Goal: Information Seeking & Learning: Find contact information

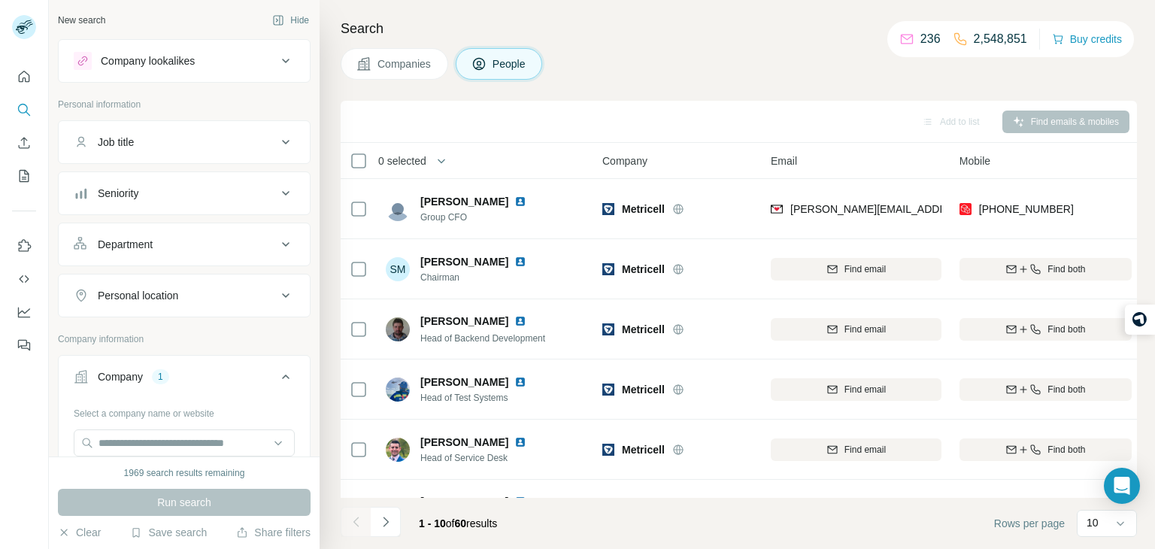
scroll to position [283, 111]
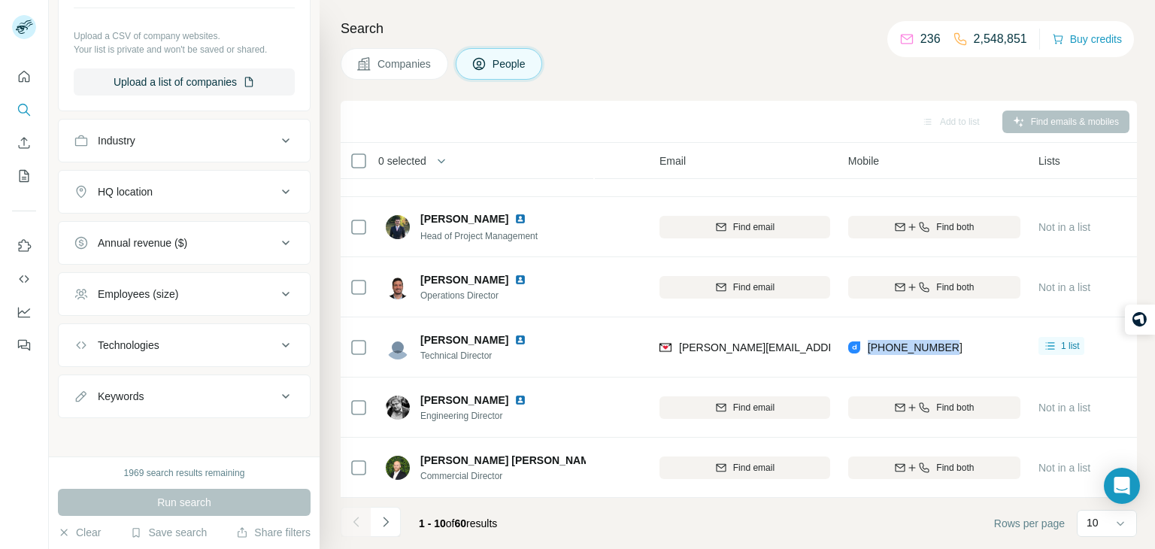
click at [219, 399] on div "Keywords" at bounding box center [175, 396] width 203 height 15
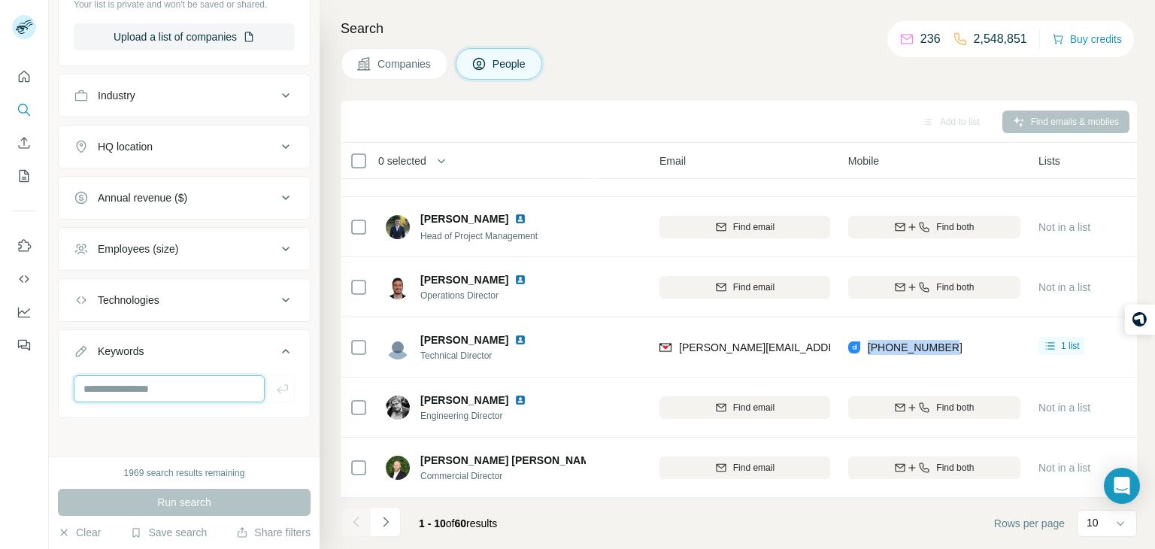
click at [202, 382] on input "text" at bounding box center [169, 388] width 191 height 27
click at [270, 353] on div "Keywords" at bounding box center [175, 351] width 203 height 15
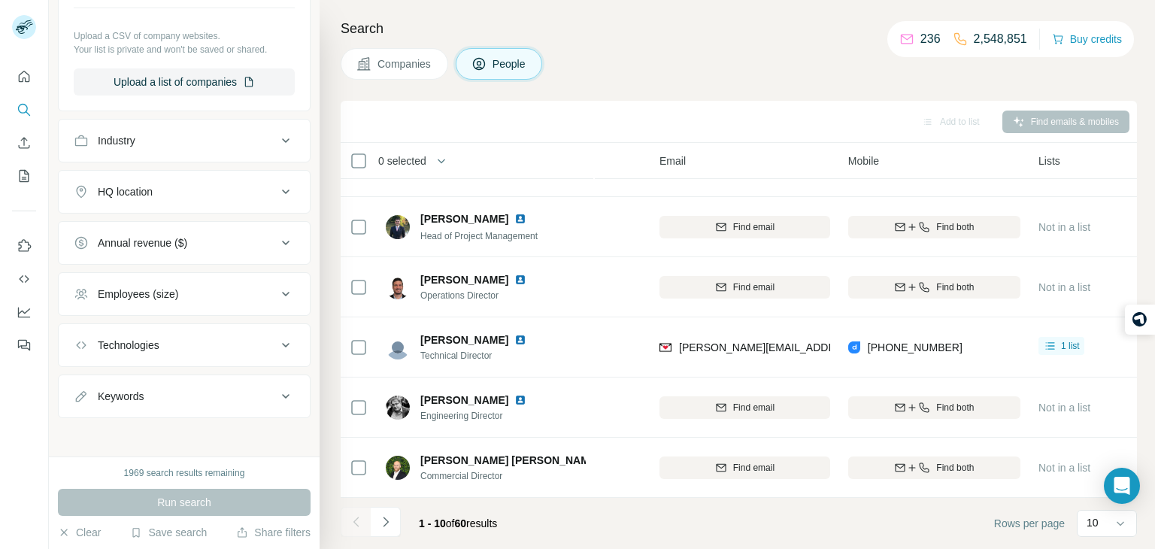
click at [242, 133] on div "Industry" at bounding box center [175, 140] width 203 height 15
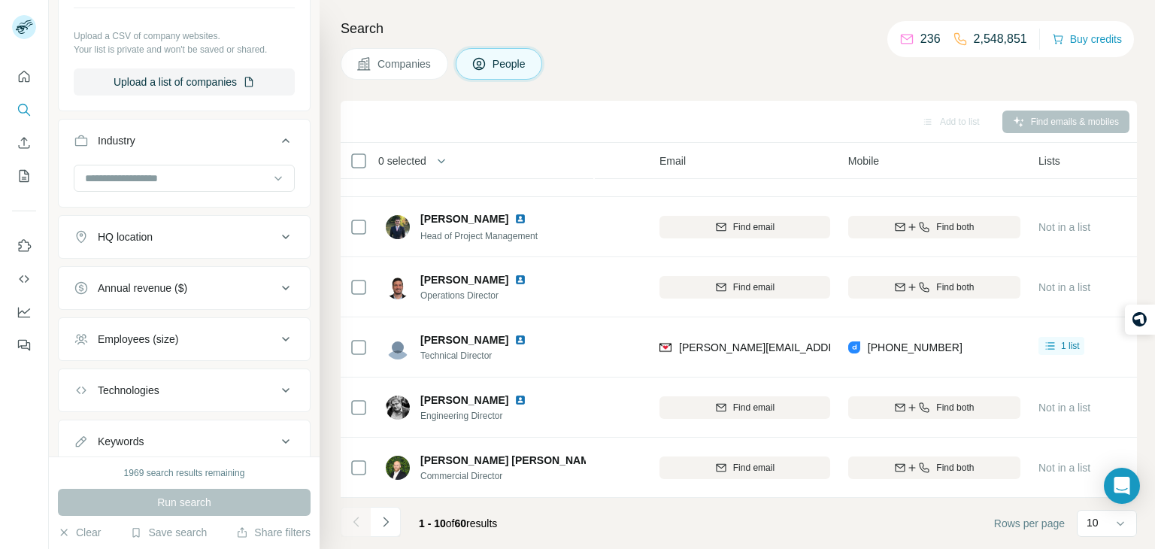
click at [244, 129] on button "Industry" at bounding box center [184, 144] width 251 height 42
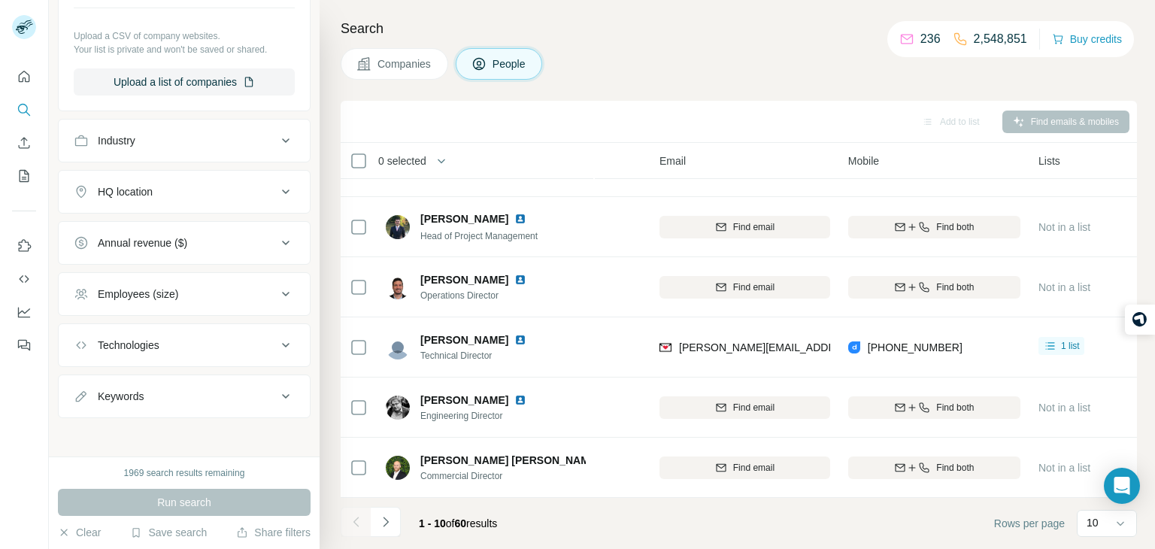
click at [241, 188] on div "HQ location" at bounding box center [175, 191] width 203 height 15
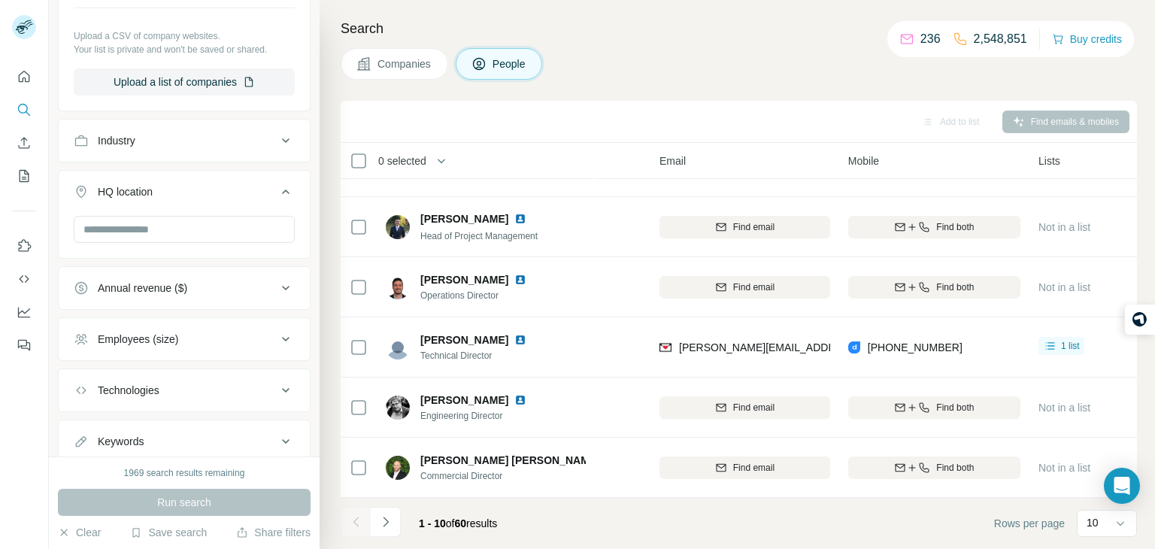
click at [241, 188] on div "HQ location" at bounding box center [175, 191] width 203 height 15
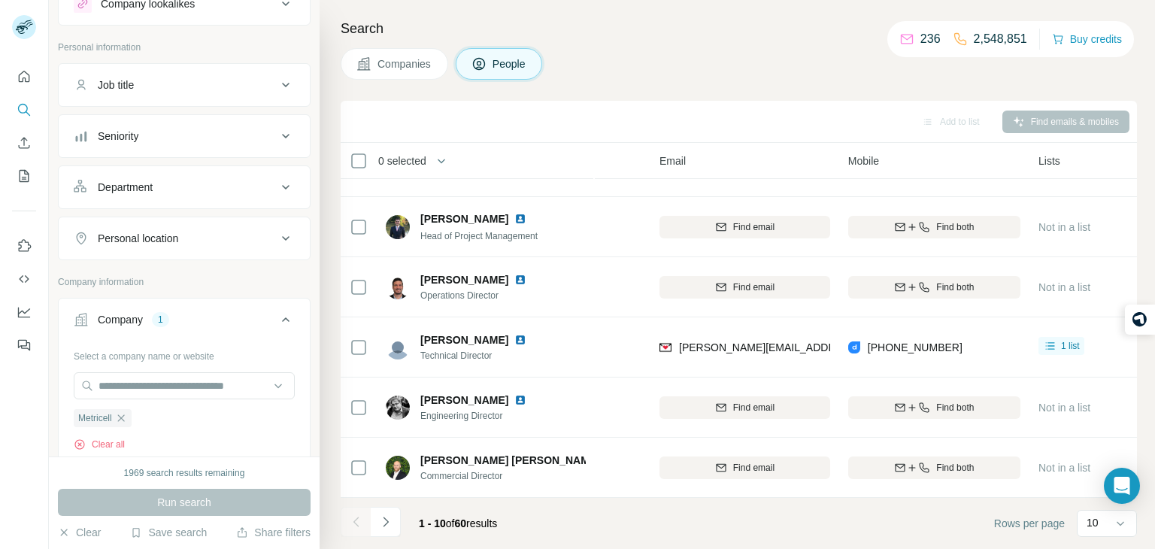
scroll to position [174, 0]
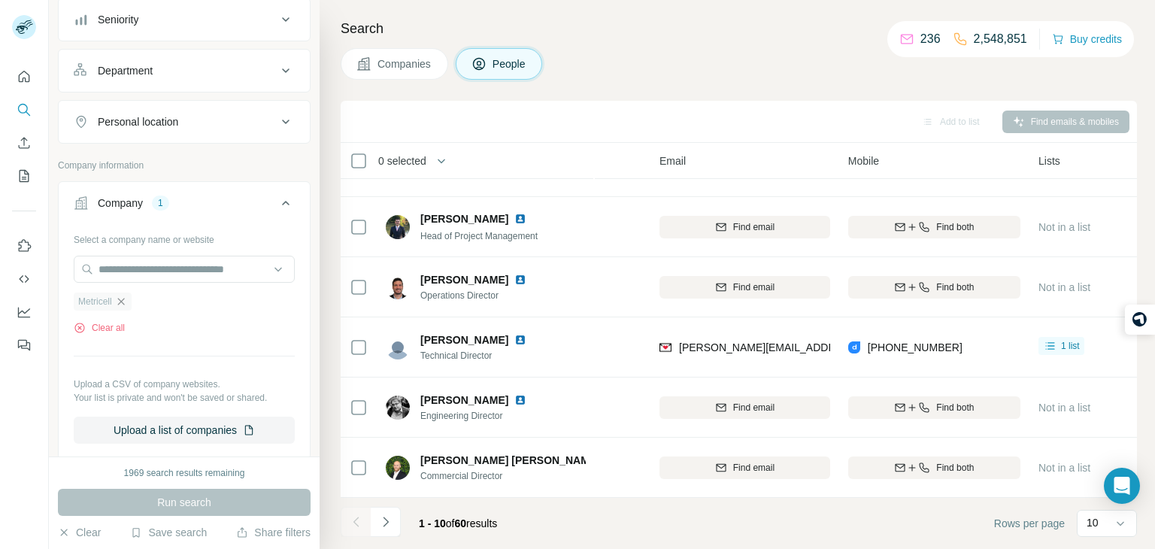
click at [118, 299] on icon "button" at bounding box center [121, 302] width 12 height 12
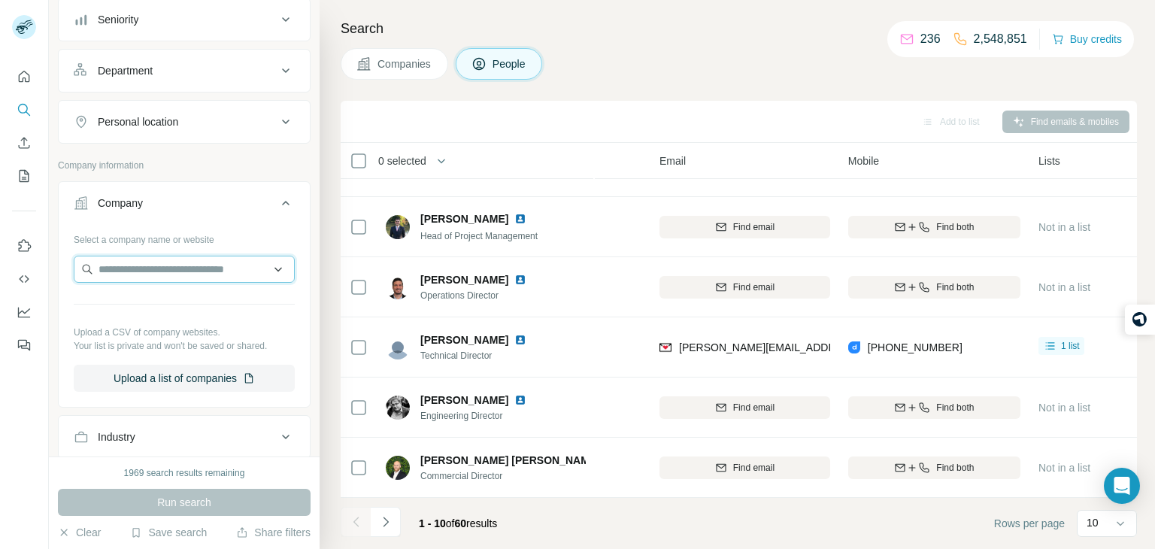
click at [143, 275] on input "text" at bounding box center [184, 269] width 221 height 27
paste input "**********"
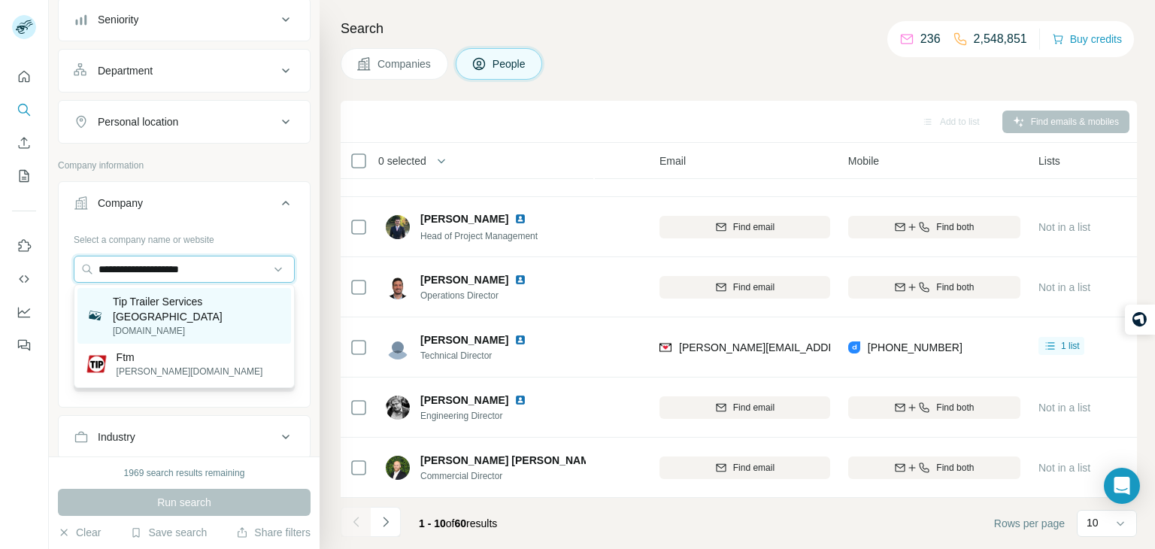
type input "**********"
click at [187, 324] on p "[DOMAIN_NAME]" at bounding box center [197, 331] width 169 height 14
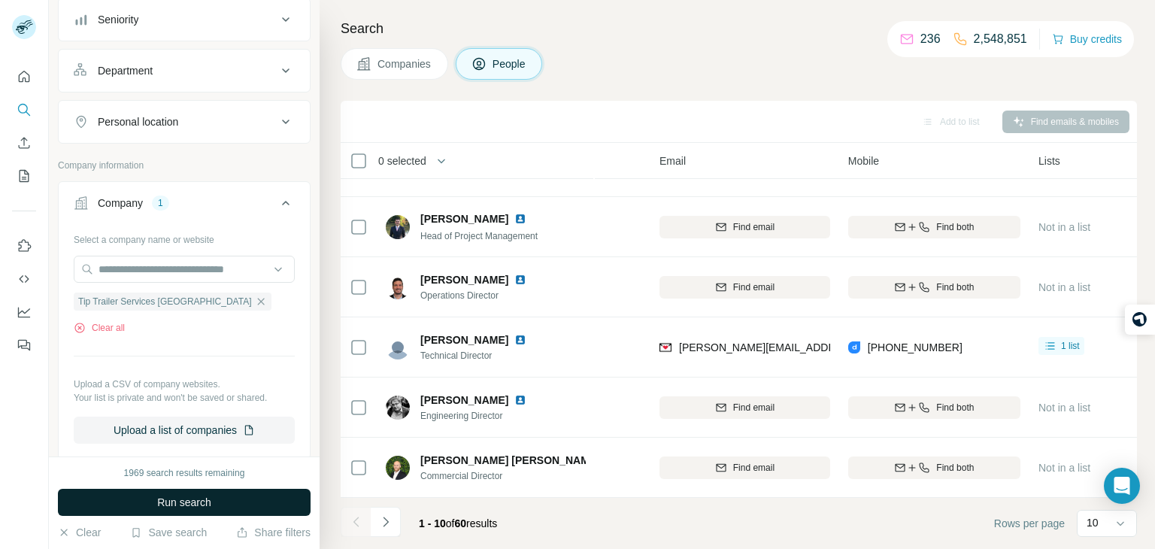
click at [162, 501] on span "Run search" at bounding box center [184, 502] width 54 height 15
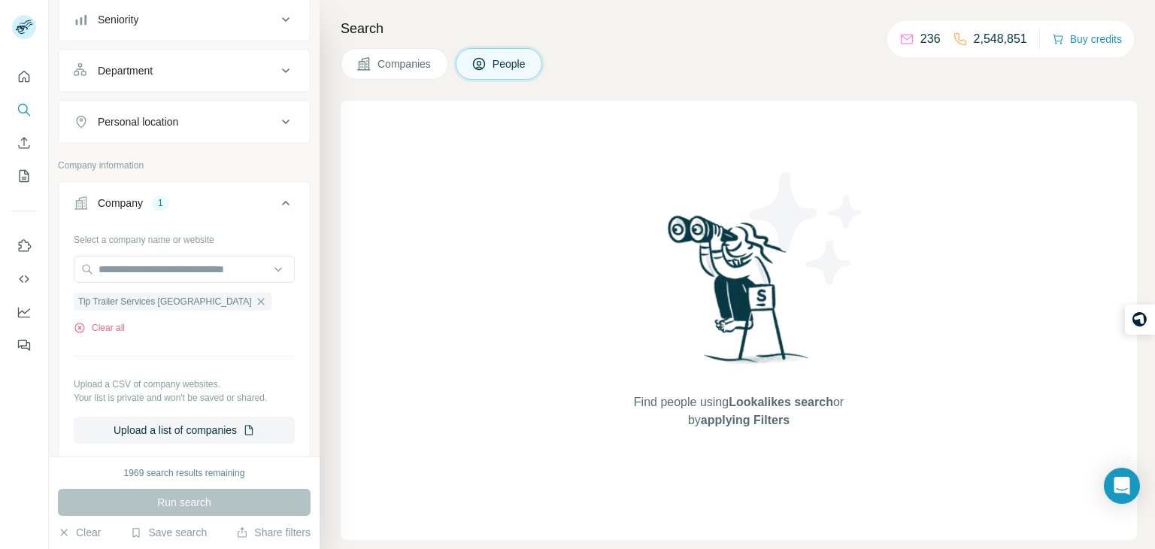
click at [366, 68] on icon at bounding box center [364, 63] width 15 height 15
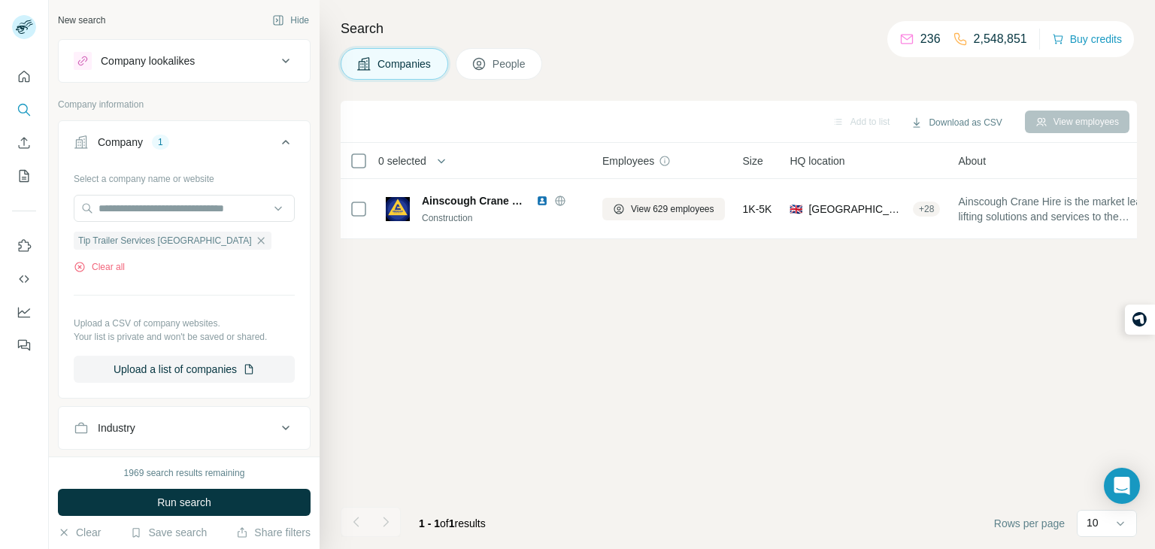
click at [498, 65] on span "People" at bounding box center [510, 63] width 35 height 15
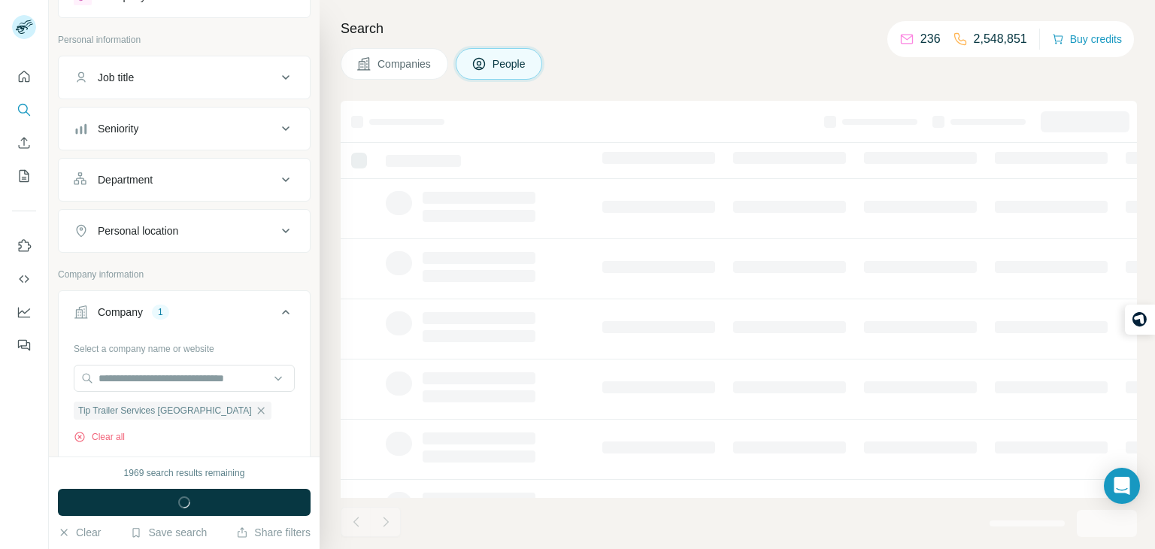
scroll to position [66, 0]
click at [126, 382] on input "text" at bounding box center [184, 376] width 221 height 27
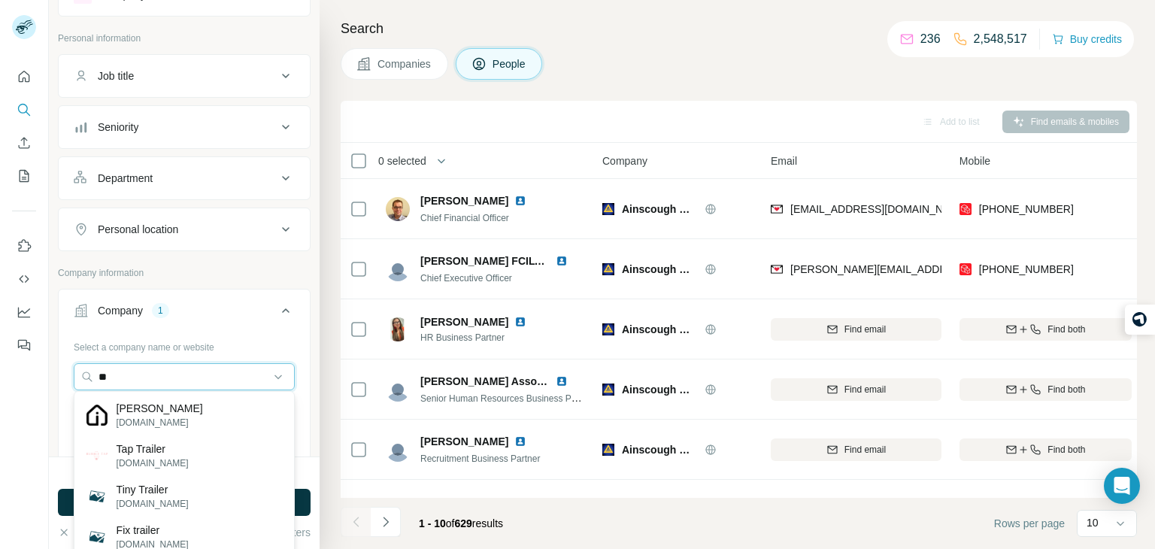
type input "*"
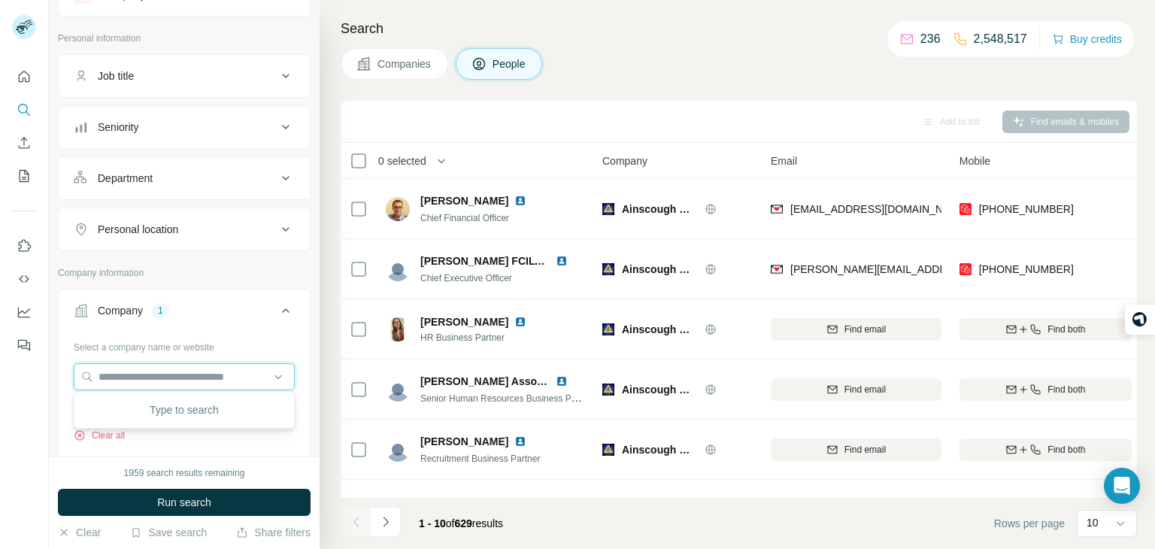
paste input "**********"
type input "**********"
click at [223, 406] on div "Loading..." at bounding box center [184, 410] width 214 height 30
click at [211, 379] on input "text" at bounding box center [184, 376] width 221 height 27
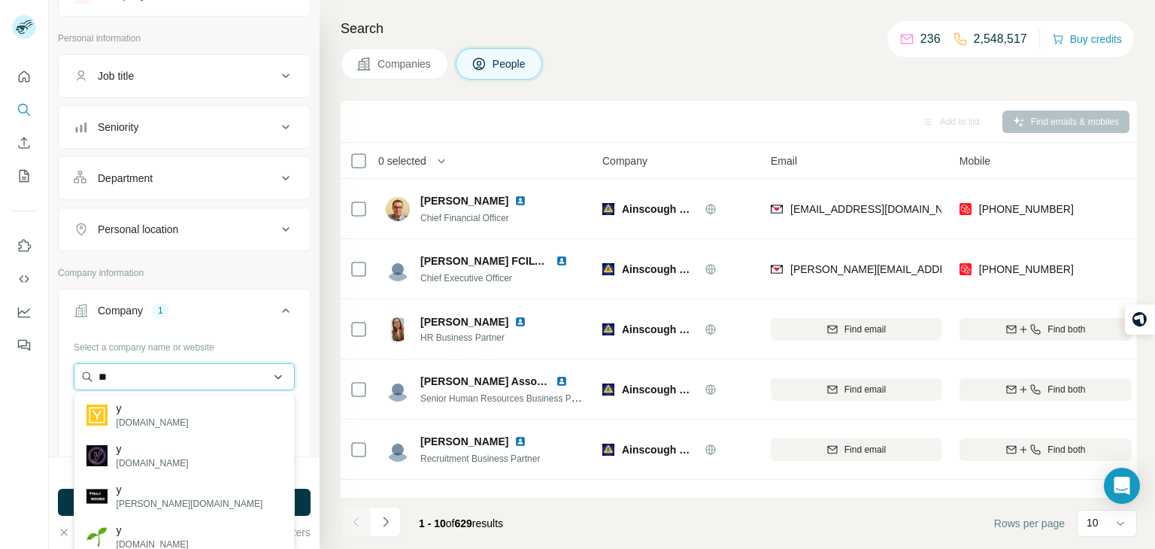
type input "*"
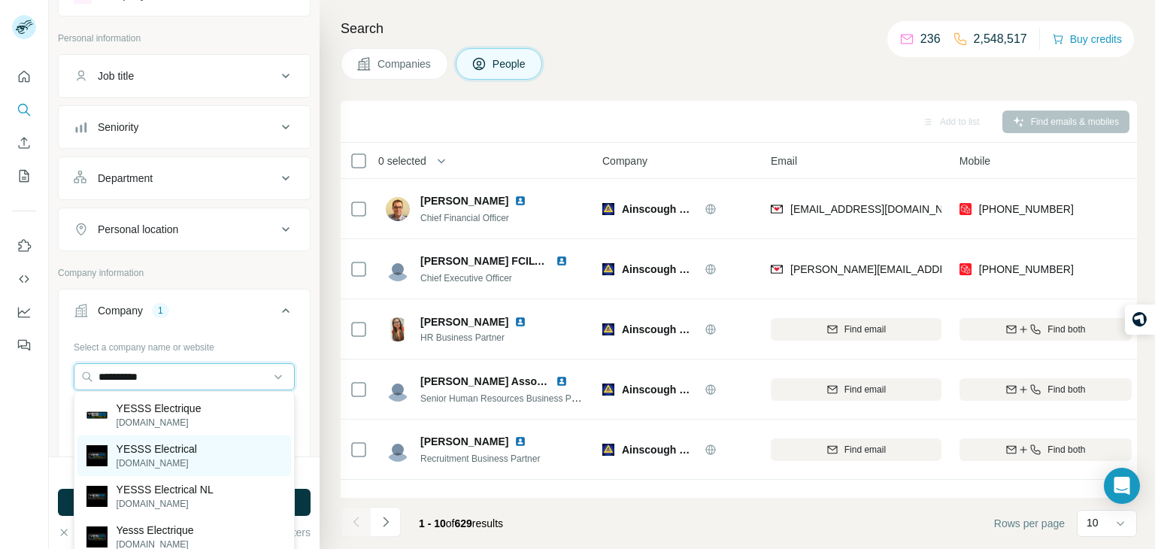
type input "**********"
click at [188, 458] on p "[DOMAIN_NAME]" at bounding box center [157, 464] width 80 height 14
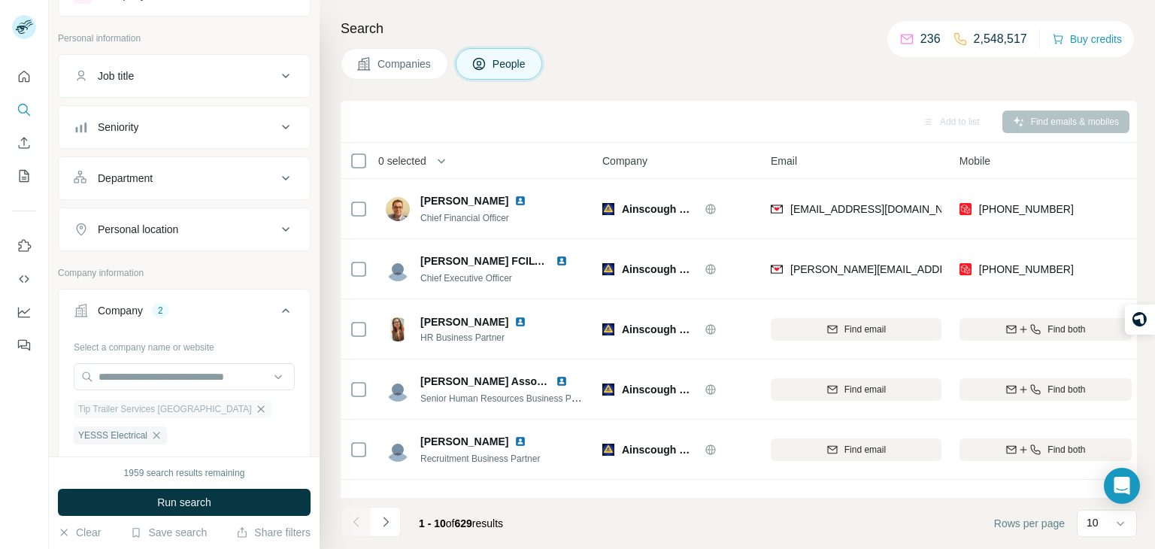
click at [255, 405] on icon "button" at bounding box center [261, 409] width 12 height 12
click at [181, 496] on span "Run search" at bounding box center [184, 502] width 54 height 15
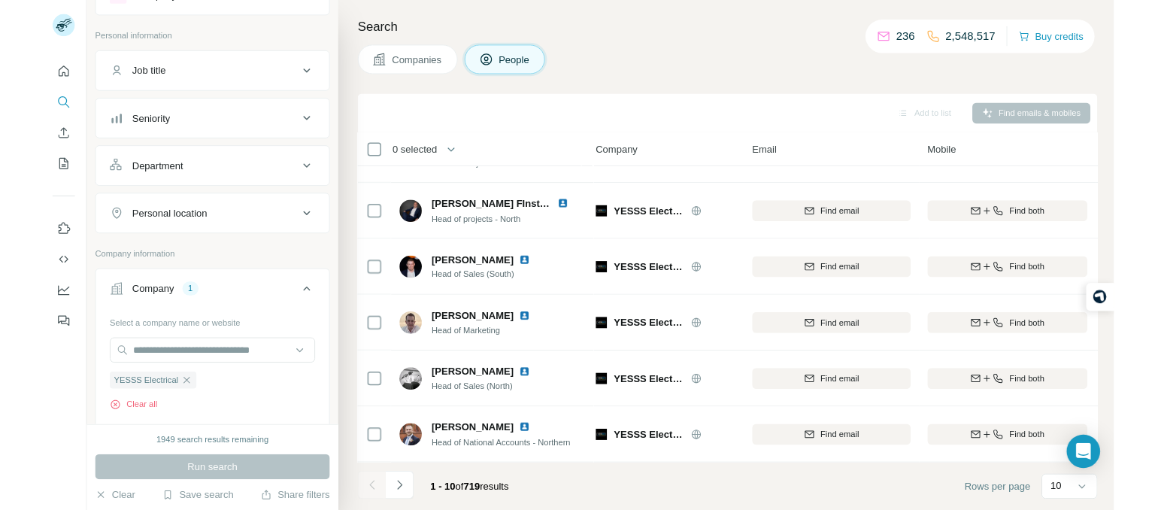
scroll to position [0, 5]
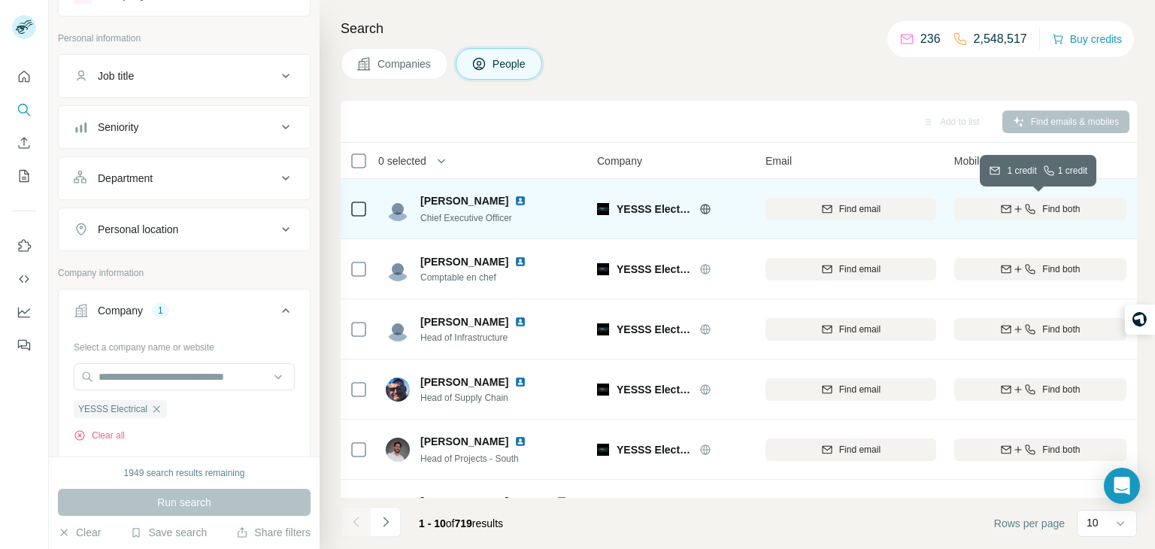
click at [1095, 208] on div "Find both" at bounding box center [1041, 209] width 172 height 14
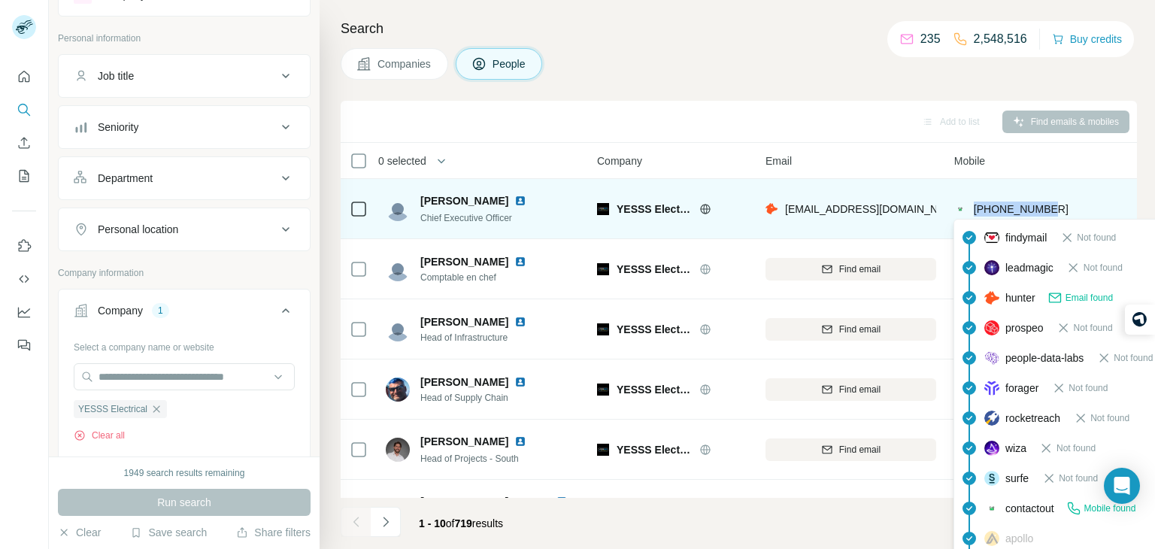
drag, startPoint x: 1052, startPoint y: 205, endPoint x: 976, endPoint y: 202, distance: 75.3
click at [976, 202] on div "[PHONE_NUMBER]" at bounding box center [1041, 208] width 172 height 41
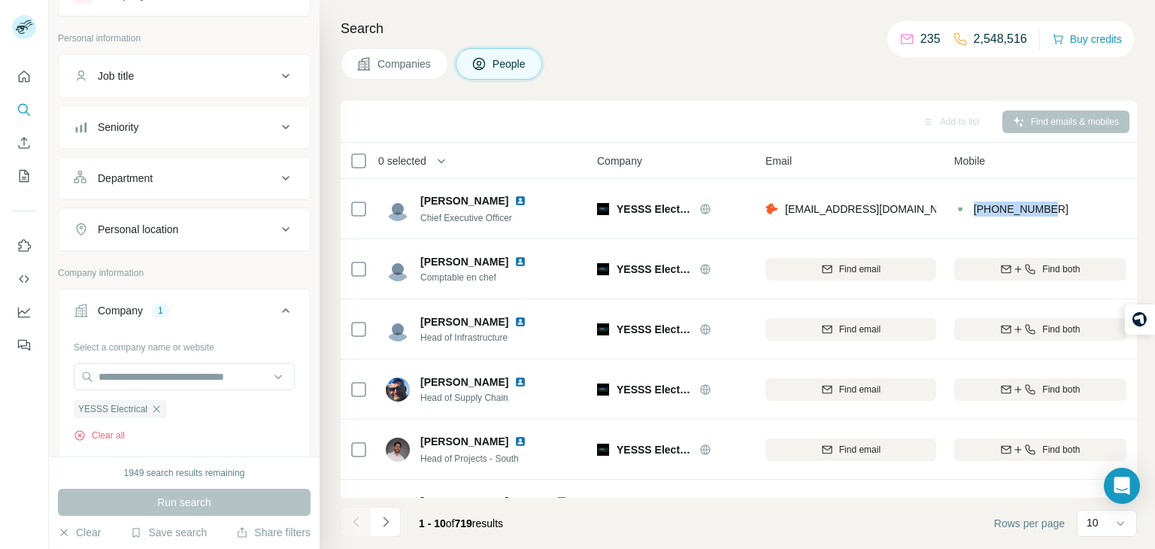
copy span "[PHONE_NUMBER]"
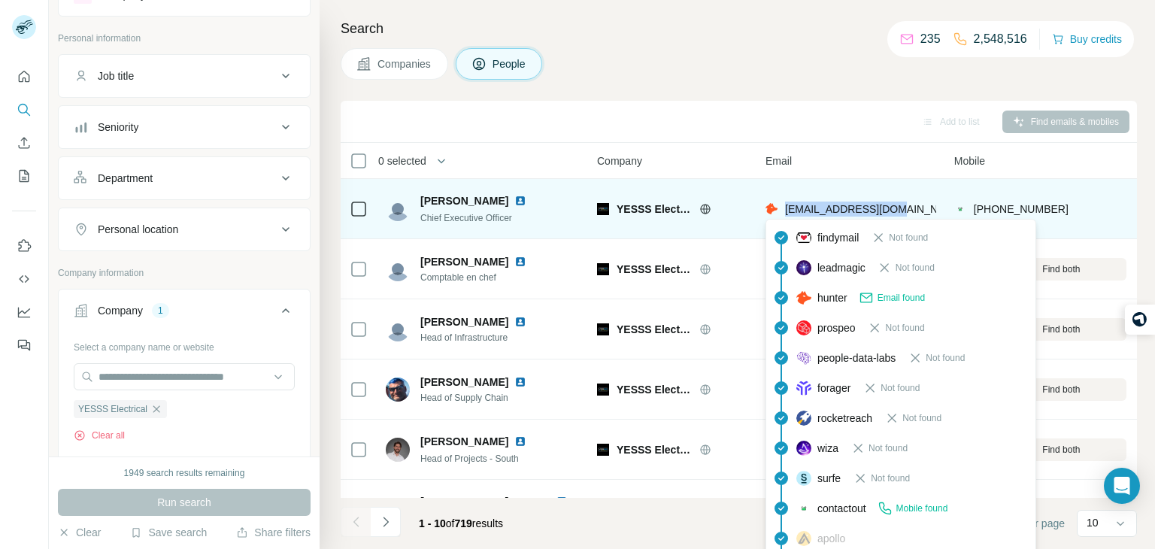
drag, startPoint x: 899, startPoint y: 202, endPoint x: 785, endPoint y: 206, distance: 113.7
click at [785, 206] on div "[EMAIL_ADDRESS][DOMAIN_NAME]" at bounding box center [851, 208] width 171 height 41
copy span "[EMAIL_ADDRESS][DOMAIN_NAME]"
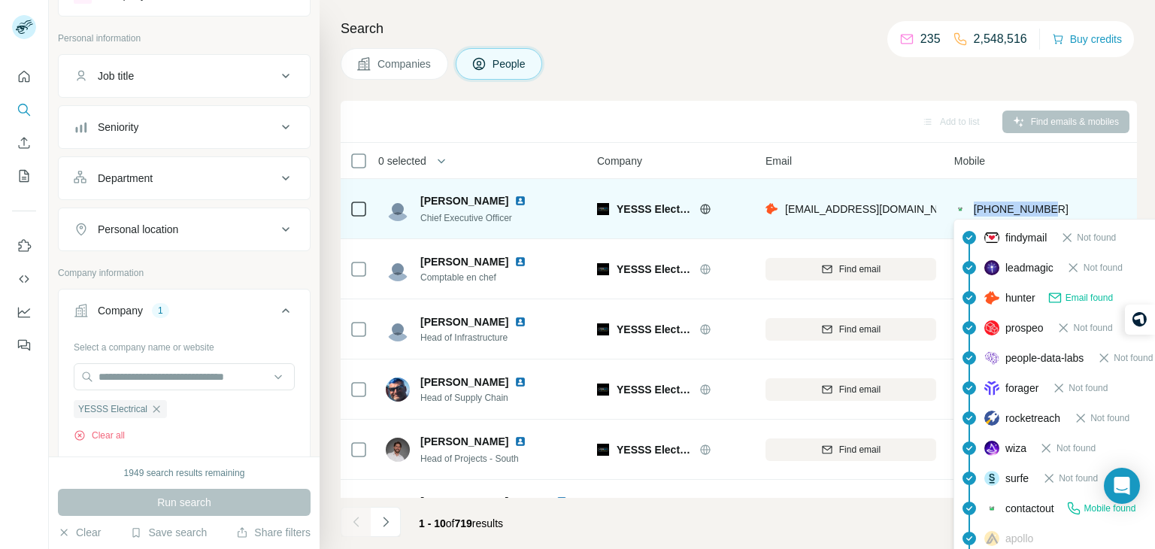
drag, startPoint x: 1052, startPoint y: 207, endPoint x: 976, endPoint y: 211, distance: 76.1
click at [976, 211] on div "[PHONE_NUMBER]" at bounding box center [1041, 208] width 172 height 41
copy span "[PHONE_NUMBER]"
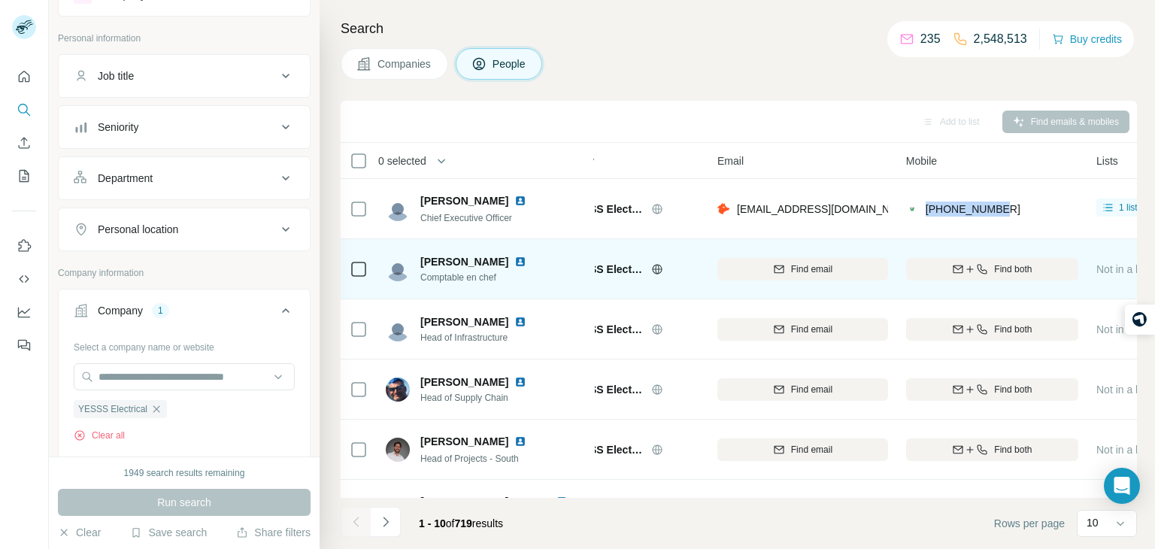
scroll to position [1, 54]
click at [980, 271] on icon "button" at bounding box center [982, 268] width 10 height 10
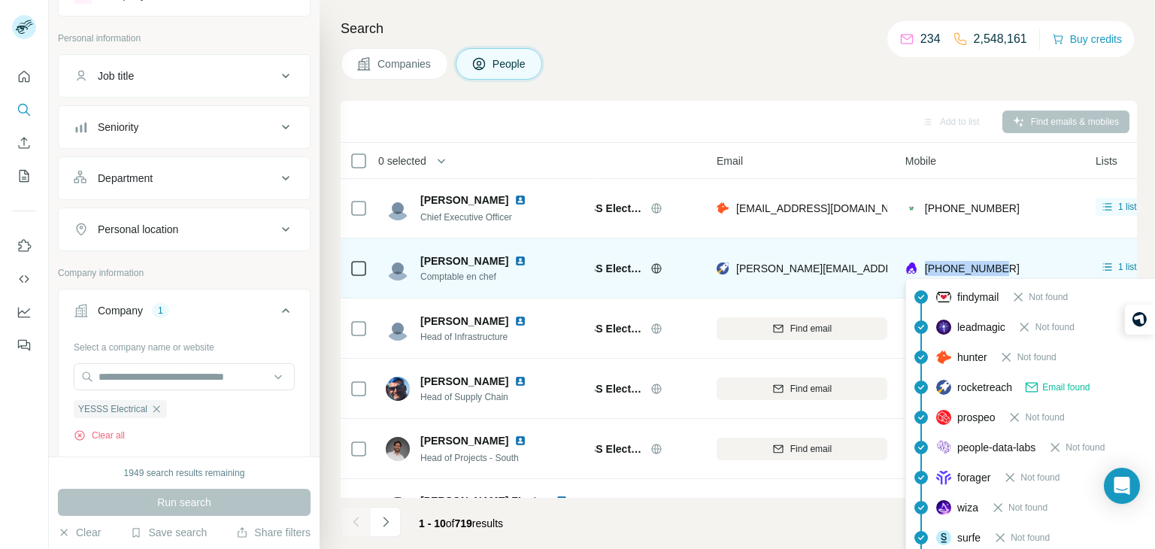
drag, startPoint x: 1007, startPoint y: 265, endPoint x: 922, endPoint y: 260, distance: 85.2
click at [922, 260] on div "[PHONE_NUMBER]" at bounding box center [992, 267] width 172 height 41
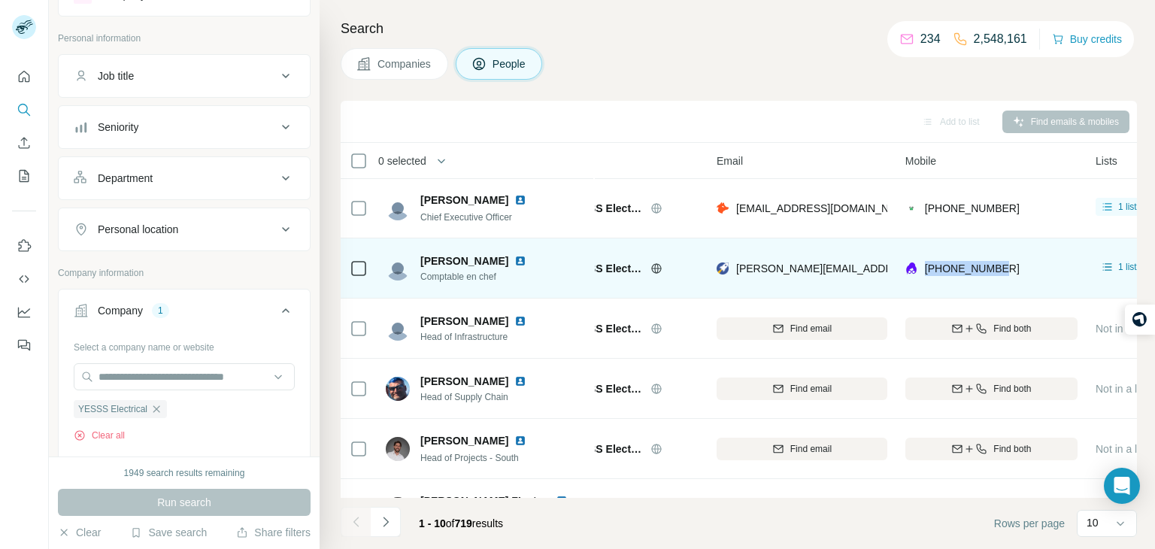
copy span "[PHONE_NUMBER]"
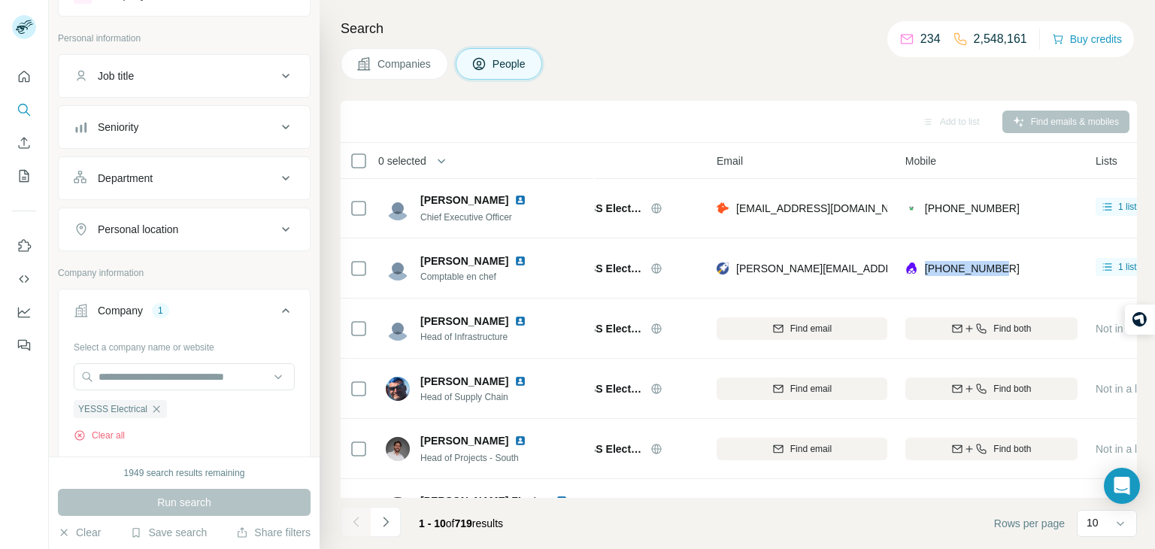
copy span "[PHONE_NUMBER]"
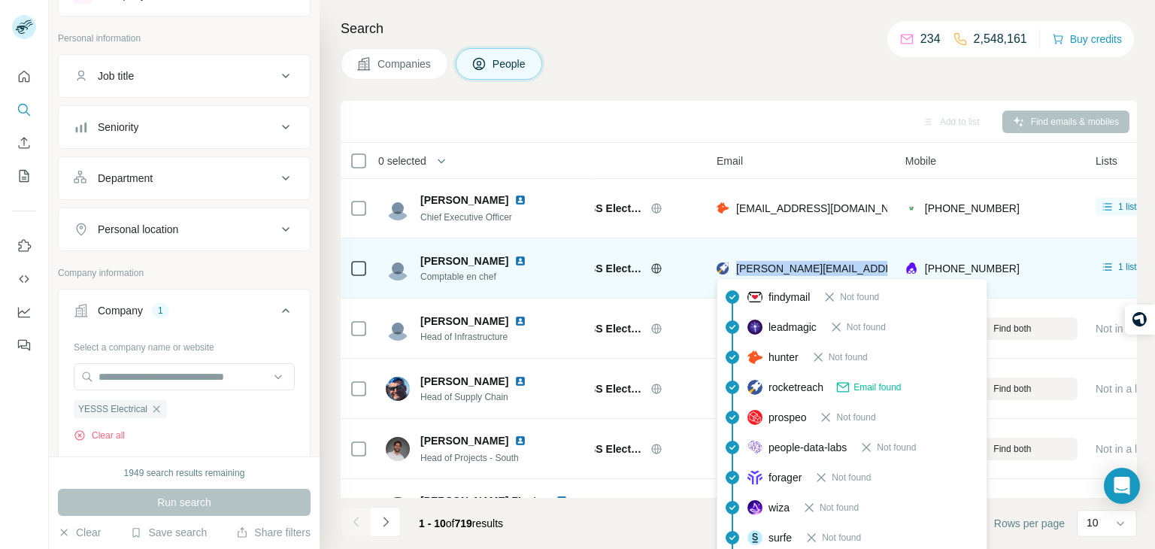
drag, startPoint x: 883, startPoint y: 267, endPoint x: 737, endPoint y: 264, distance: 146.0
click at [737, 264] on div "[PERSON_NAME][EMAIL_ADDRESS][DOMAIN_NAME]" at bounding box center [802, 267] width 171 height 41
copy span "[PERSON_NAME][EMAIL_ADDRESS][DOMAIN_NAME]"
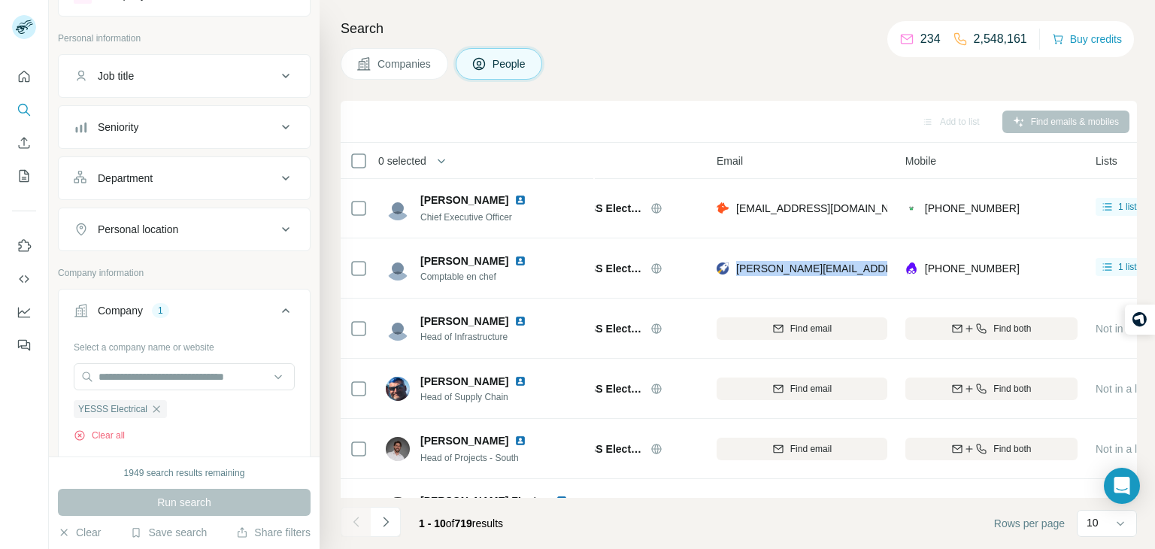
click at [589, 131] on div "Add to list Find emails & mobiles" at bounding box center [739, 121] width 782 height 26
